Goal: Navigation & Orientation: Find specific page/section

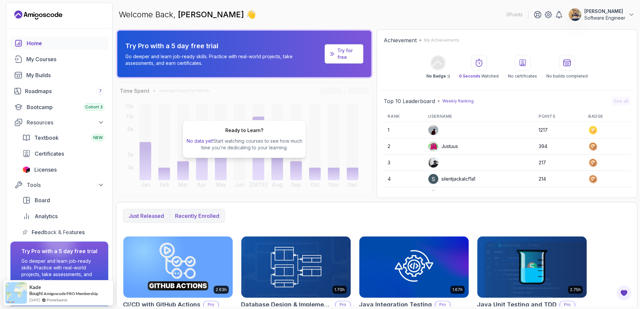
click at [209, 221] on button "Recently enrolled" at bounding box center [196, 216] width 55 height 13
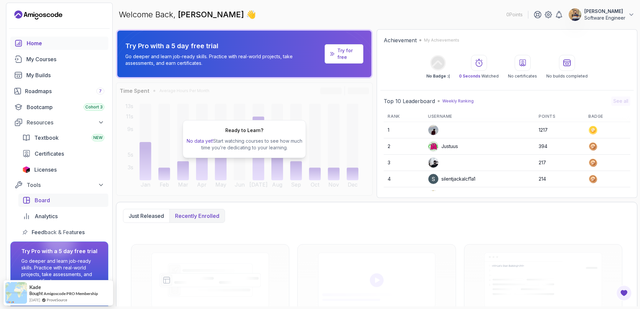
click at [47, 202] on span "Board" at bounding box center [42, 201] width 15 height 8
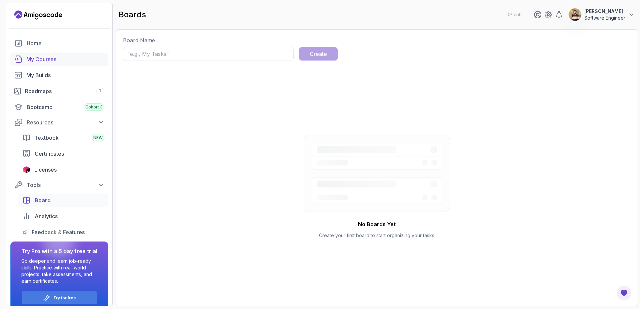
click at [50, 63] on div "My Courses" at bounding box center [65, 59] width 78 height 8
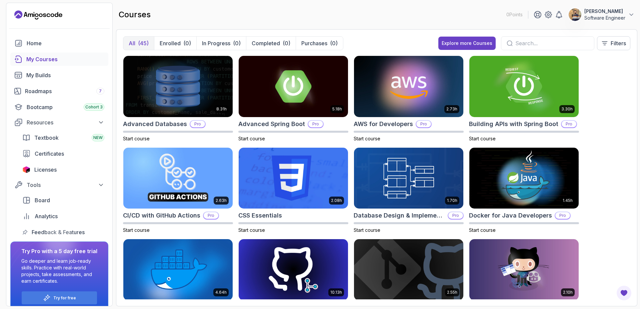
click at [42, 36] on div at bounding box center [59, 28] width 106 height 16
click at [44, 46] on div "Home" at bounding box center [66, 43] width 78 height 8
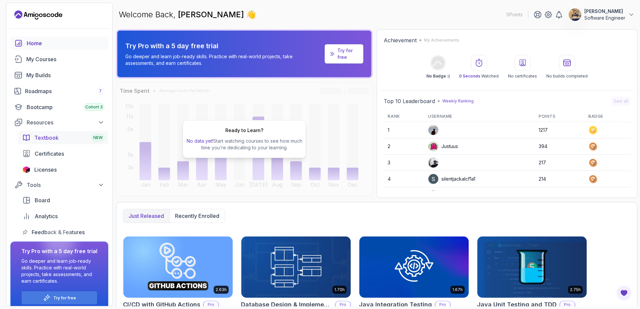
scroll to position [8, 0]
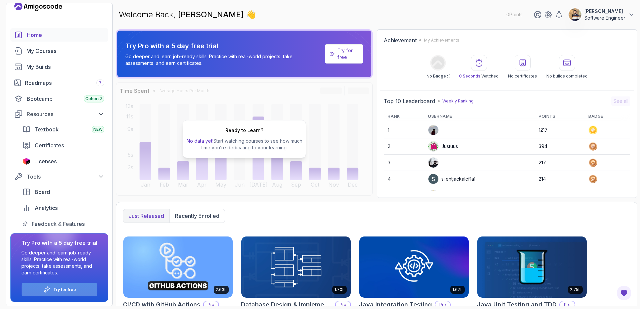
click at [64, 291] on p "Try for free" at bounding box center [64, 289] width 23 height 5
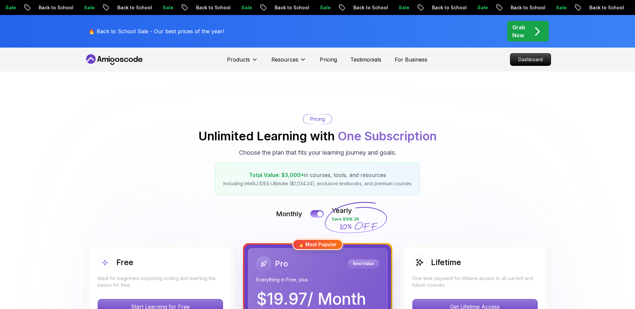
click at [64, 287] on div "Quinton" at bounding box center [63, 283] width 69 height 7
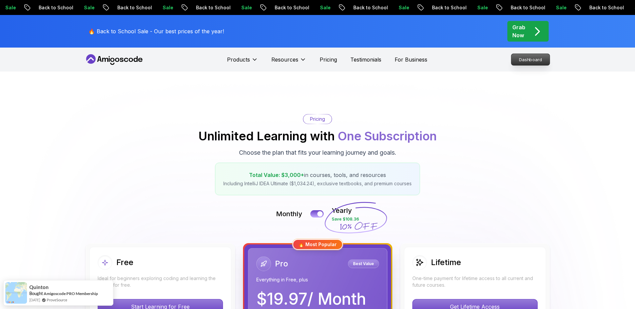
click at [534, 61] on p "Dashboard" at bounding box center [530, 59] width 38 height 11
